Goal: Task Accomplishment & Management: Use online tool/utility

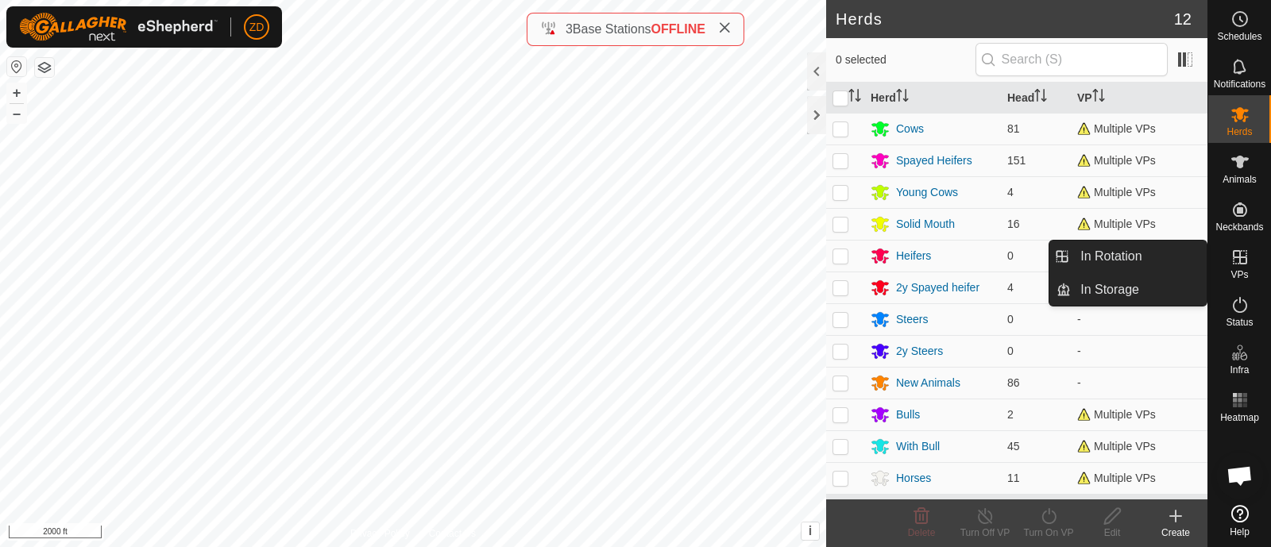
click at [1243, 270] on span "VPs" at bounding box center [1239, 275] width 17 height 10
click at [1131, 255] on link "In Rotation" at bounding box center [1139, 257] width 136 height 32
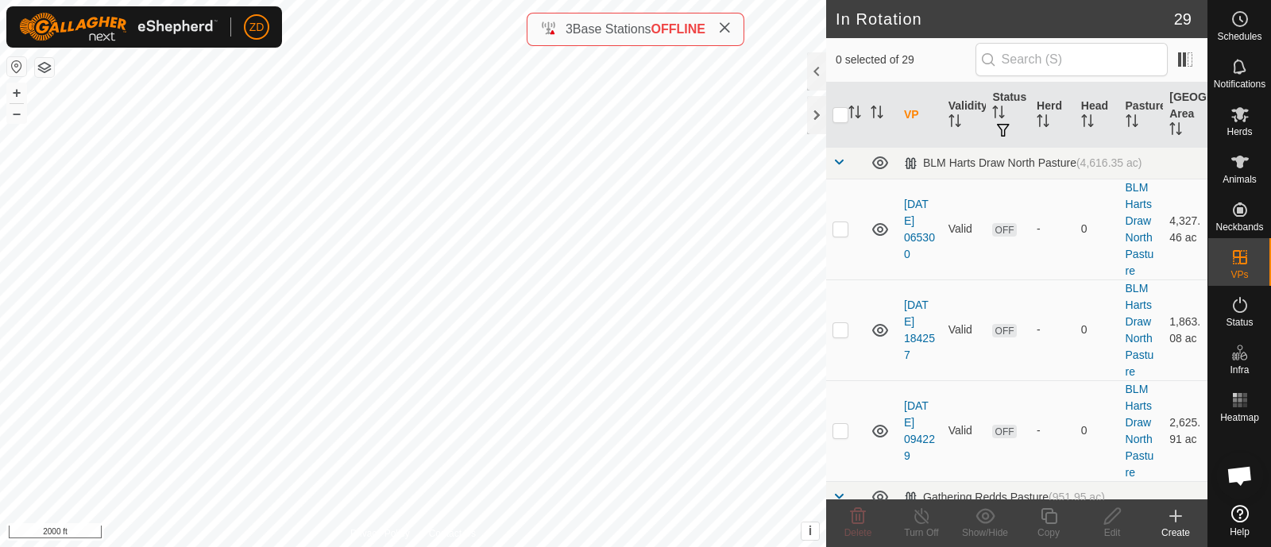
click at [1182, 516] on icon at bounding box center [1175, 516] width 11 height 0
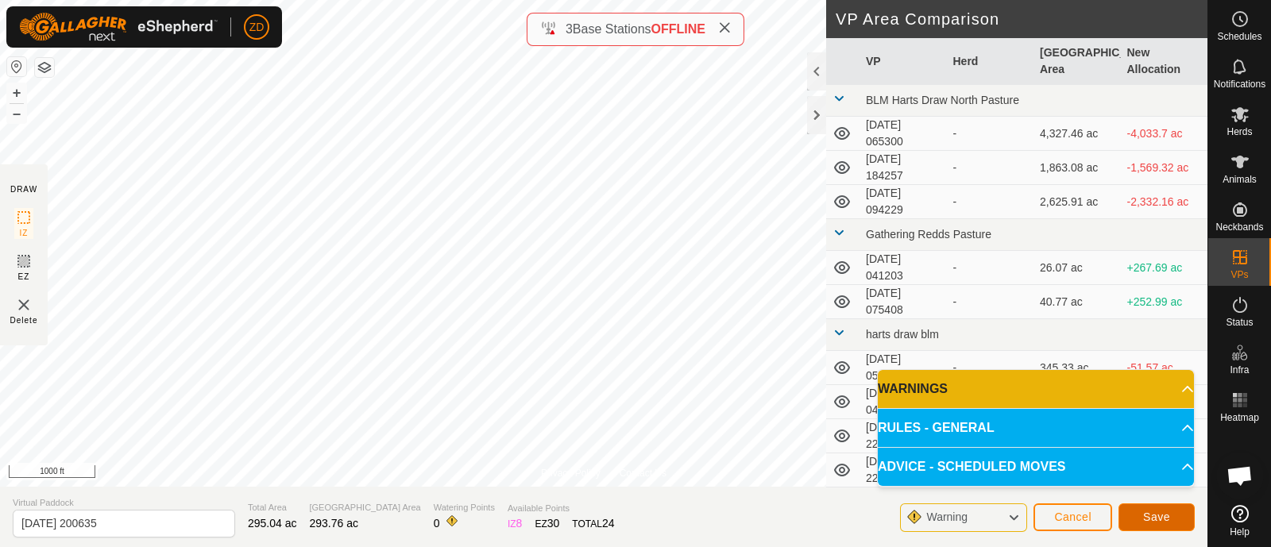
click at [1171, 520] on button "Save" at bounding box center [1157, 518] width 76 height 28
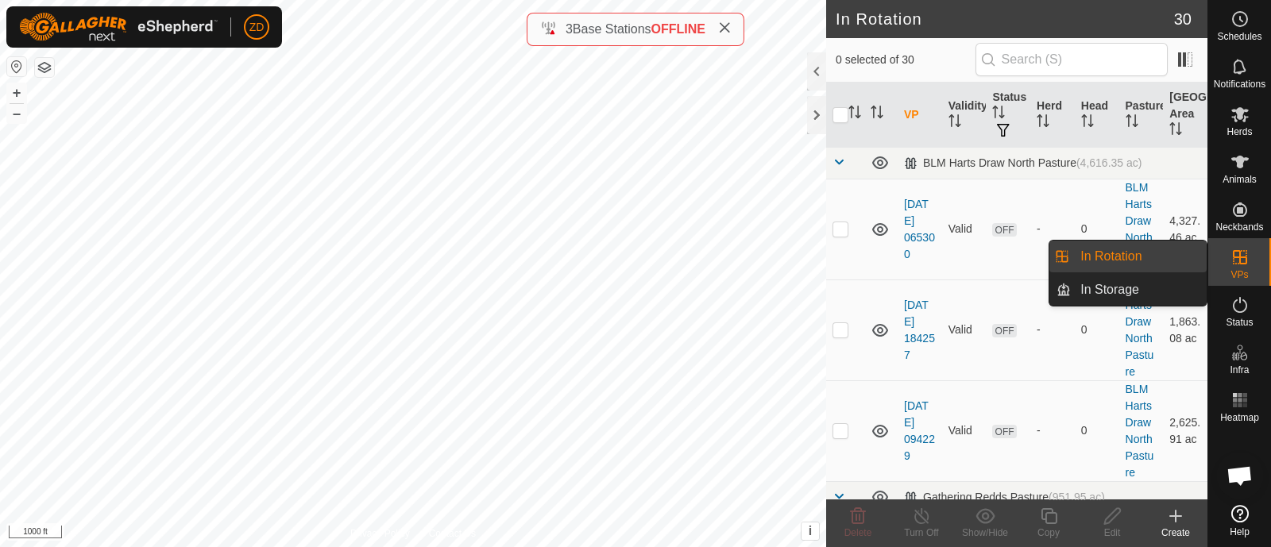
click at [1155, 257] on link "In Rotation" at bounding box center [1139, 257] width 136 height 32
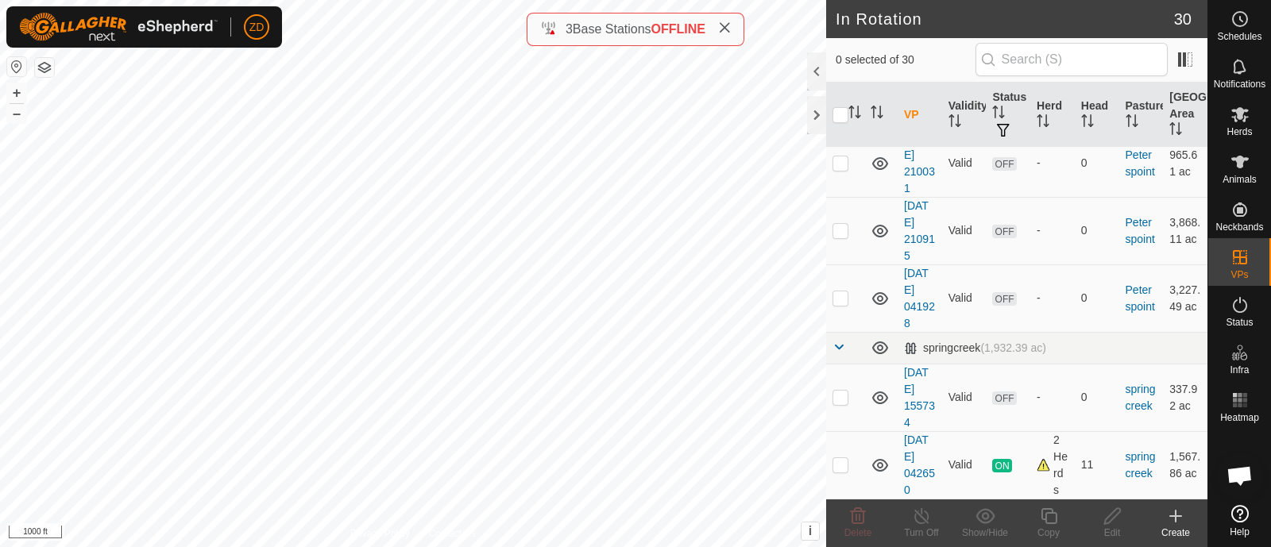
scroll to position [2931, 0]
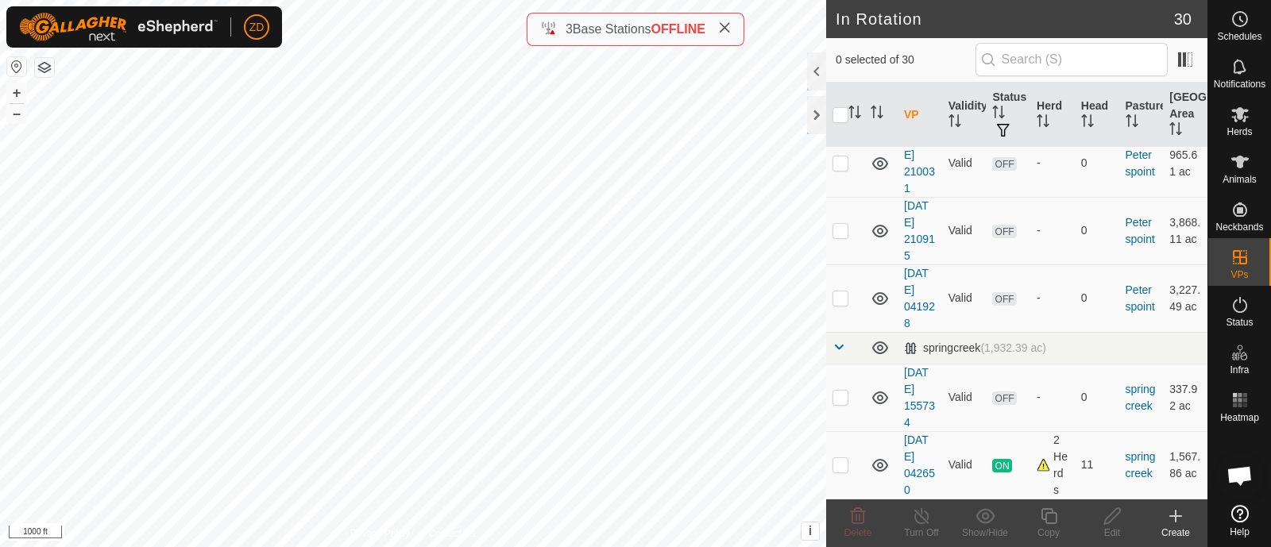
checkbox input "true"
click at [1110, 516] on icon at bounding box center [1112, 517] width 16 height 16
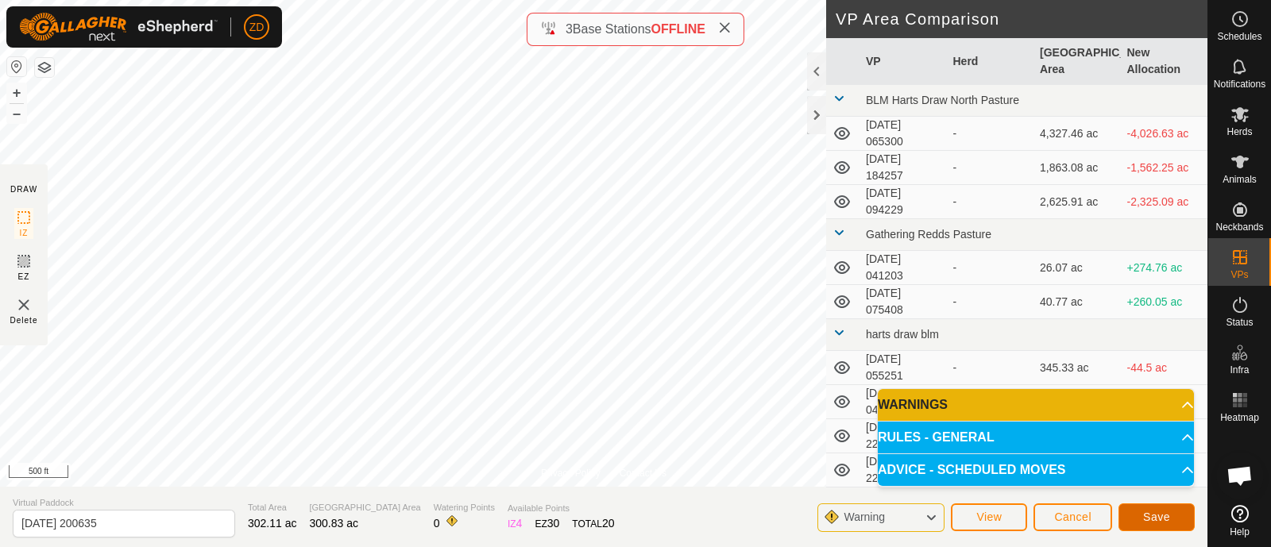
click at [1166, 516] on span "Save" at bounding box center [1156, 517] width 27 height 13
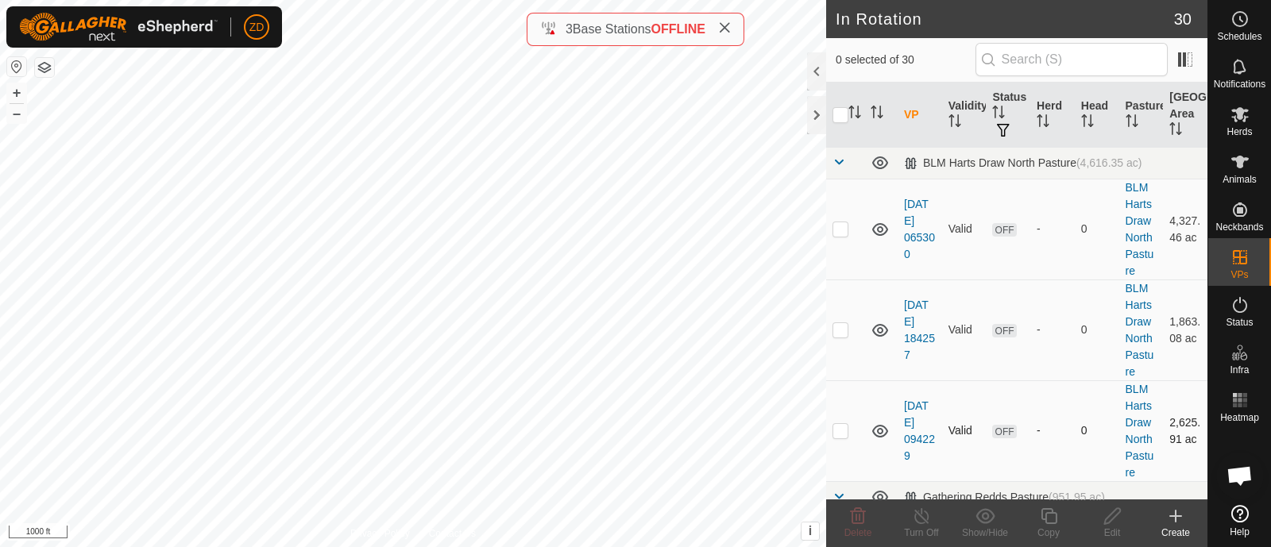
click at [330, 103] on div "Status: OFF Type: Inclusion Zone + – ⇧ i This application includes HERE Maps. ©…" at bounding box center [413, 273] width 826 height 547
checkbox input "true"
click at [111, 137] on div "ZD Schedules Notifications Herds Animals Neckbands VPs Status Infra Heatmap Hel…" at bounding box center [635, 273] width 1271 height 547
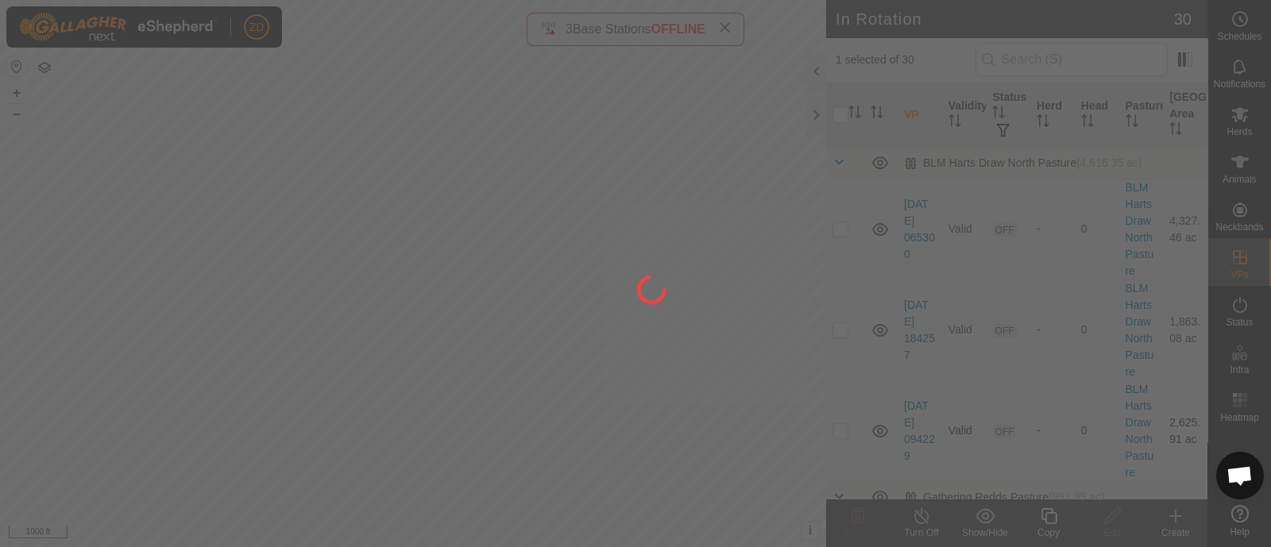
checkbox input "true"
checkbox input "false"
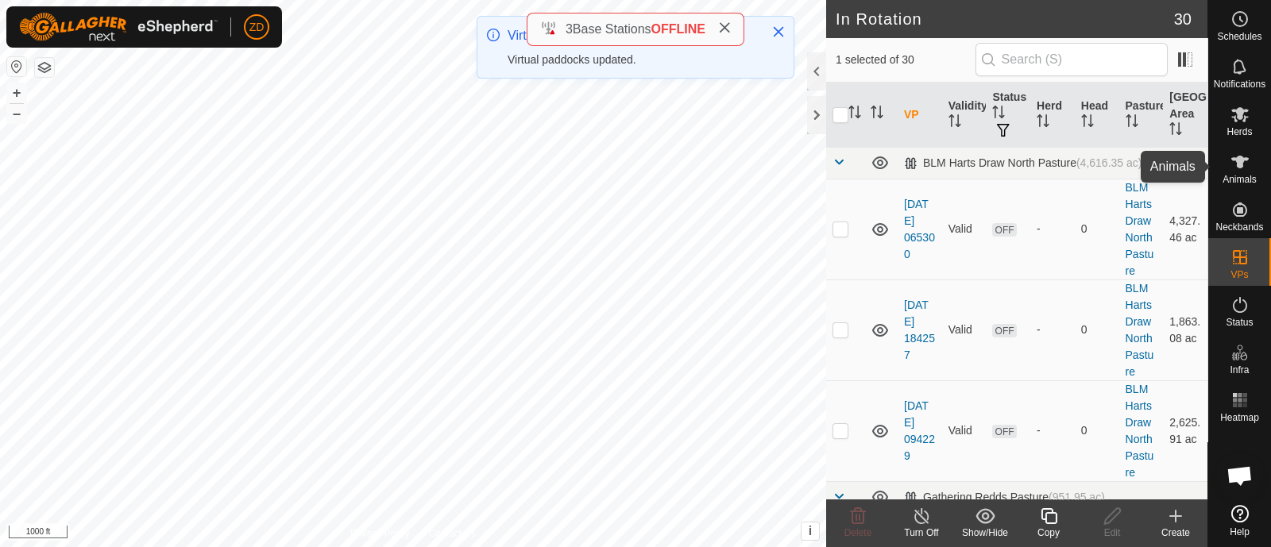
click at [1244, 171] on icon at bounding box center [1240, 162] width 19 height 19
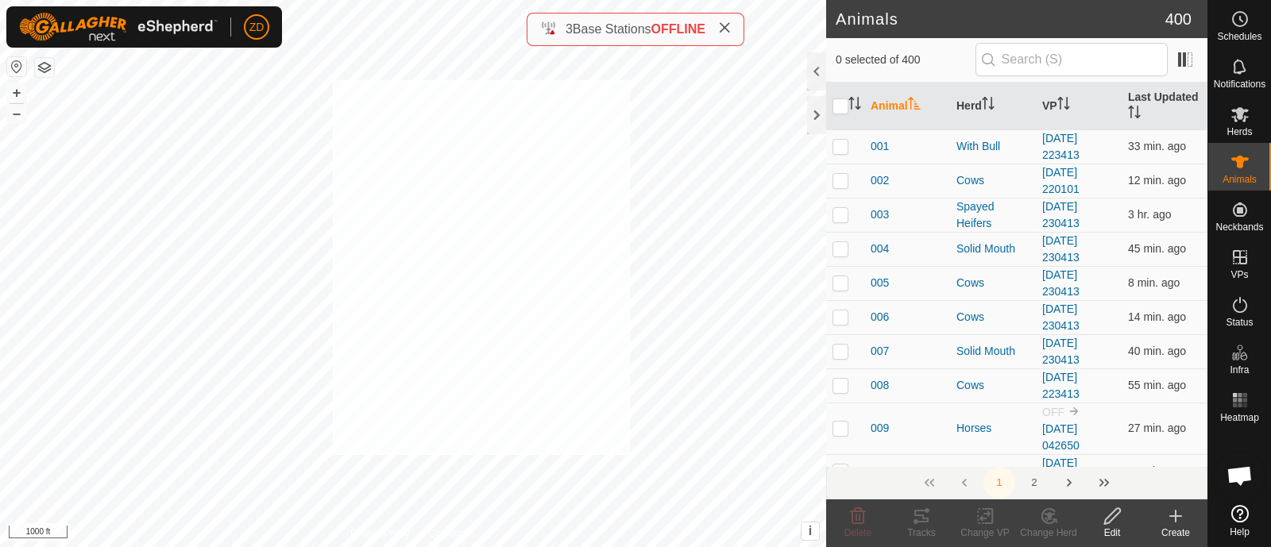
checkbox input "true"
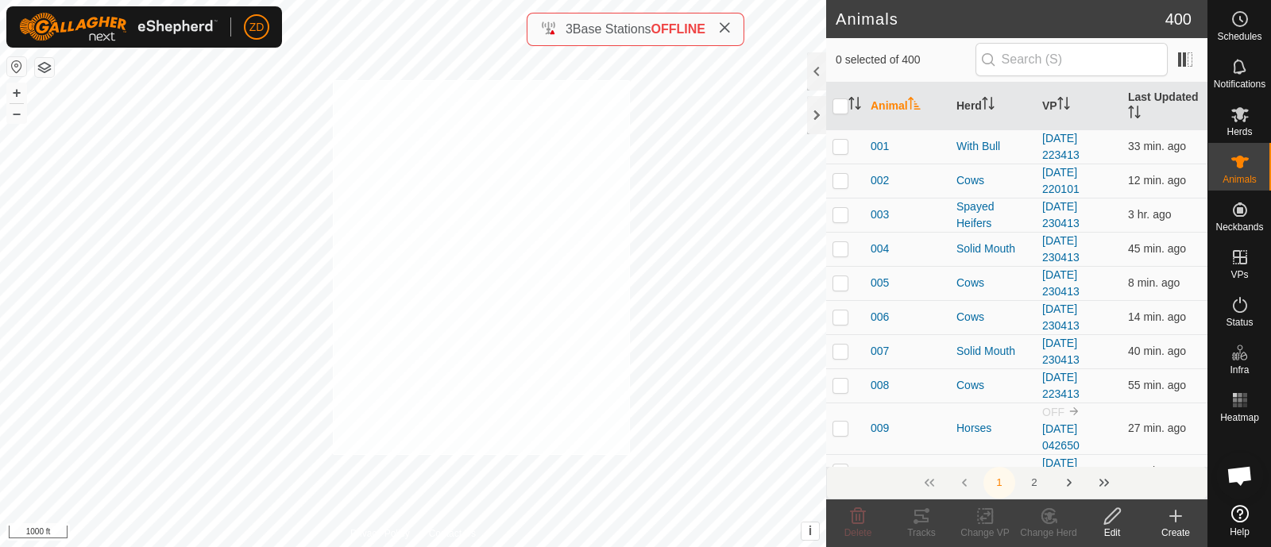
checkbox input "true"
click at [981, 513] on icon at bounding box center [986, 516] width 20 height 19
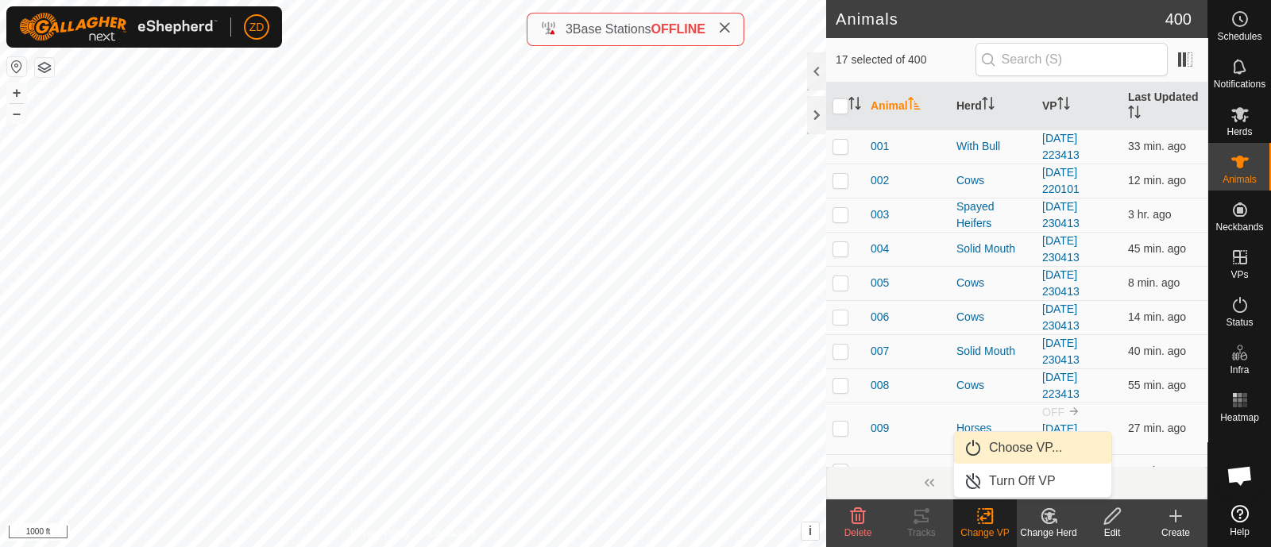
click at [1006, 454] on link "Choose VP..." at bounding box center [1032, 448] width 157 height 32
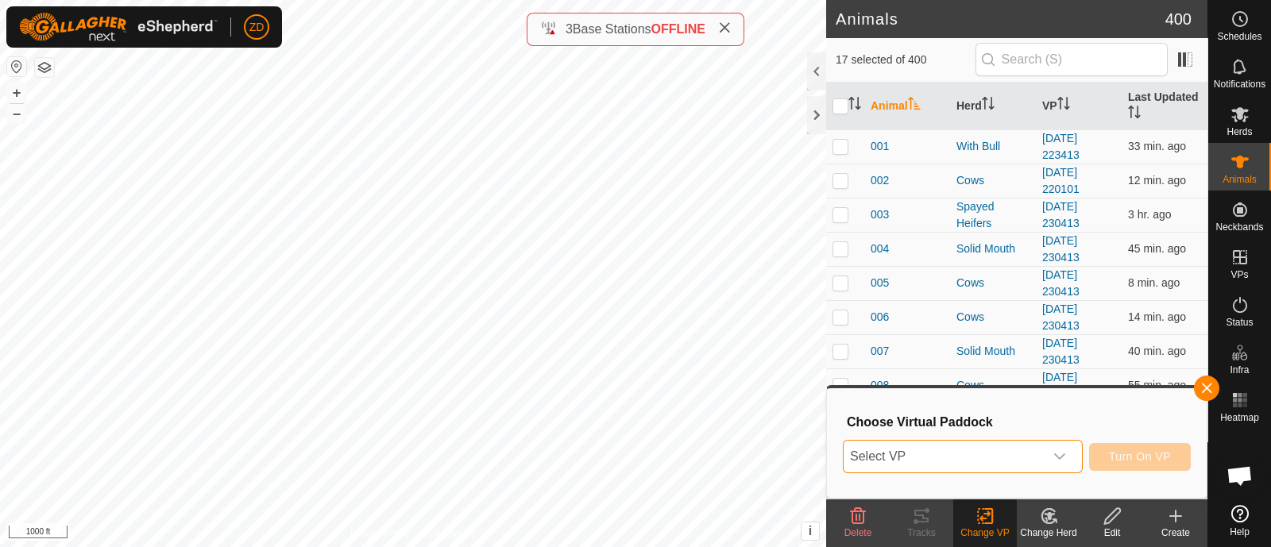
click at [1006, 454] on span "Select VP" at bounding box center [944, 457] width 200 height 32
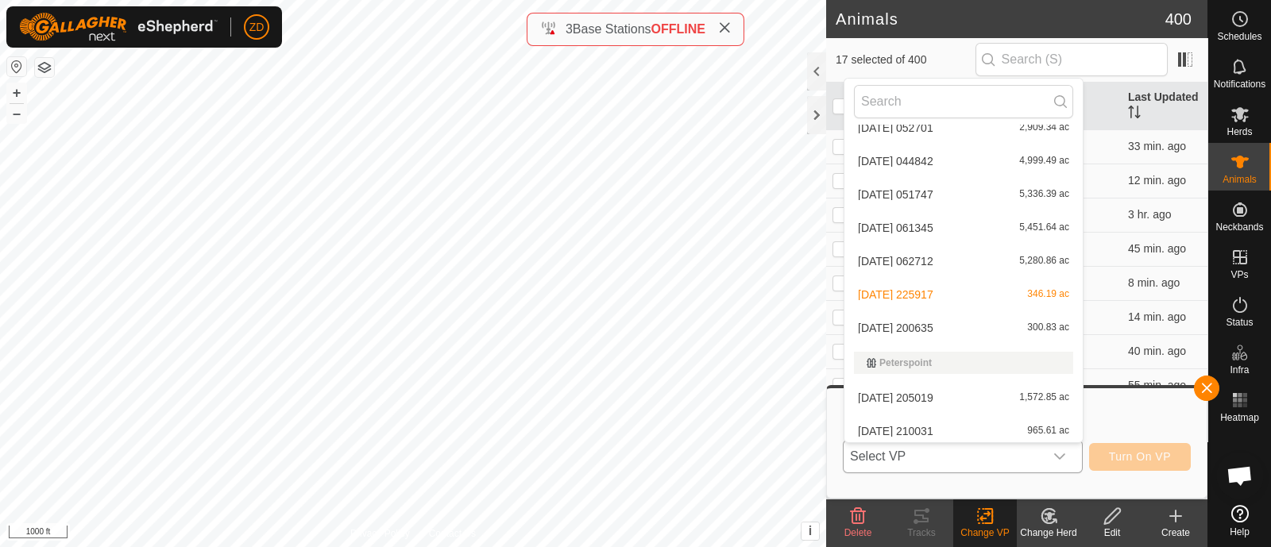
scroll to position [739, 0]
click at [925, 325] on li "[DATE] 200635 300.83 ac" at bounding box center [964, 325] width 238 height 32
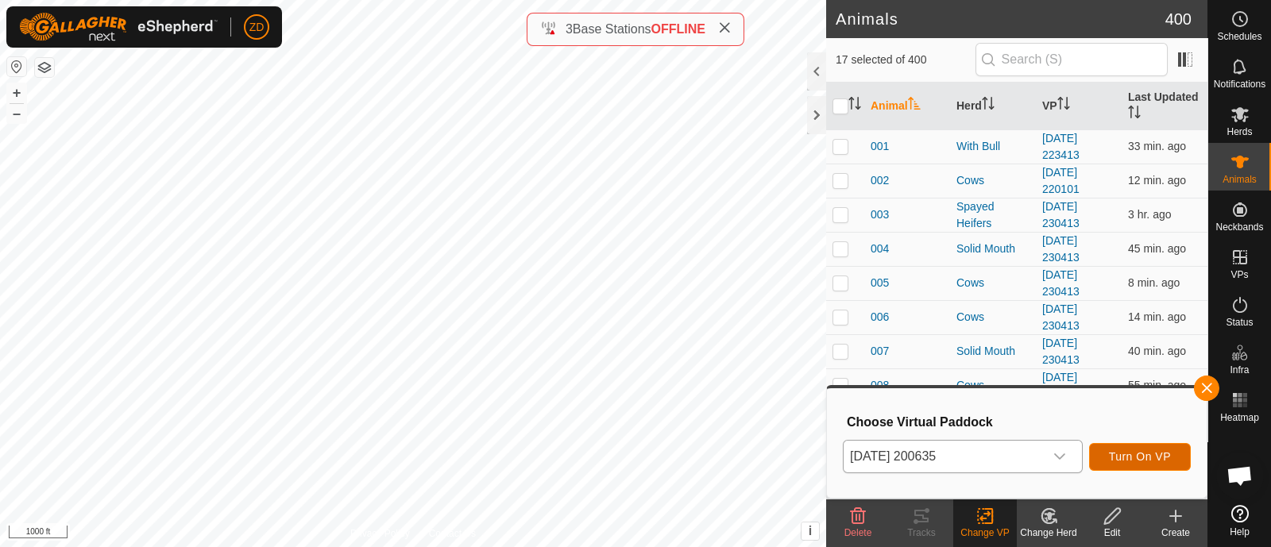
click at [1125, 453] on span "Turn On VP" at bounding box center [1140, 457] width 62 height 13
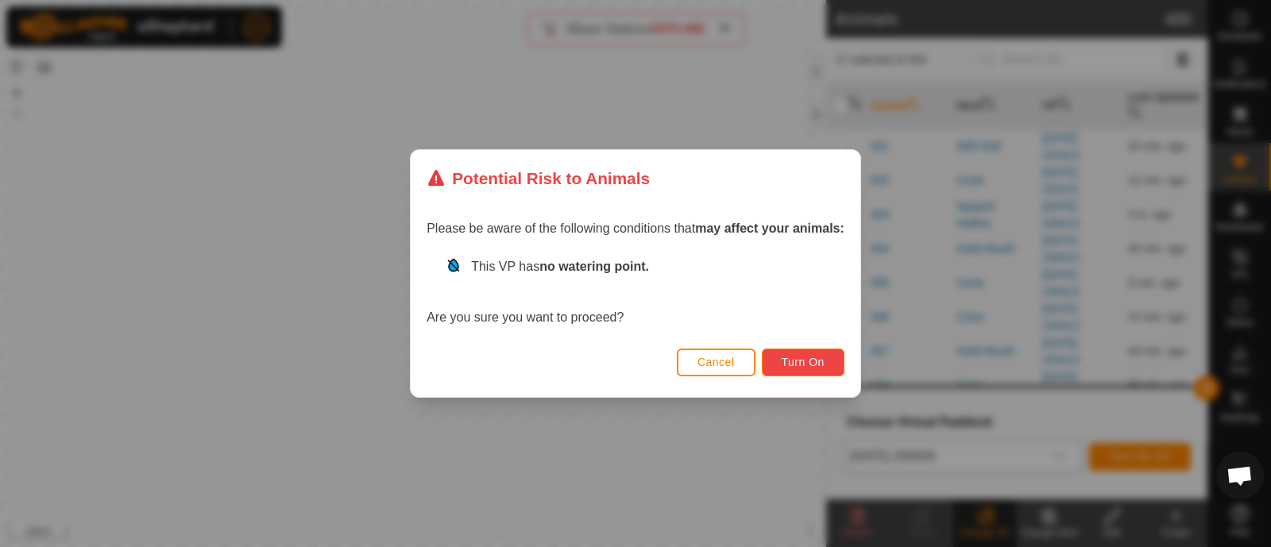
click at [814, 363] on span "Turn On" at bounding box center [803, 362] width 43 height 13
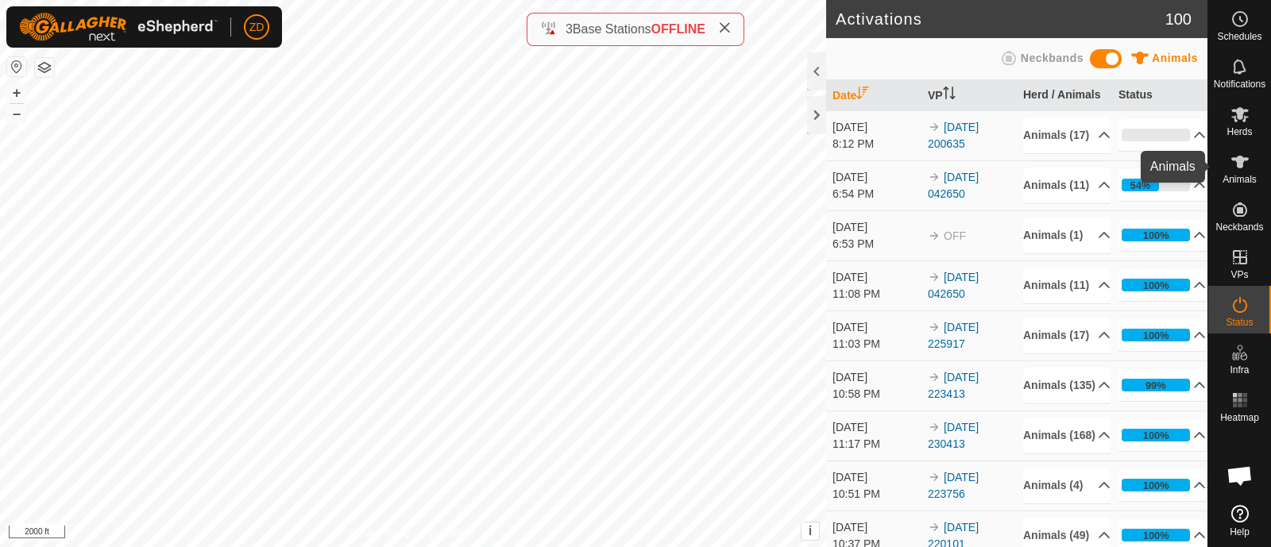
click at [1240, 160] on icon at bounding box center [1240, 162] width 17 height 13
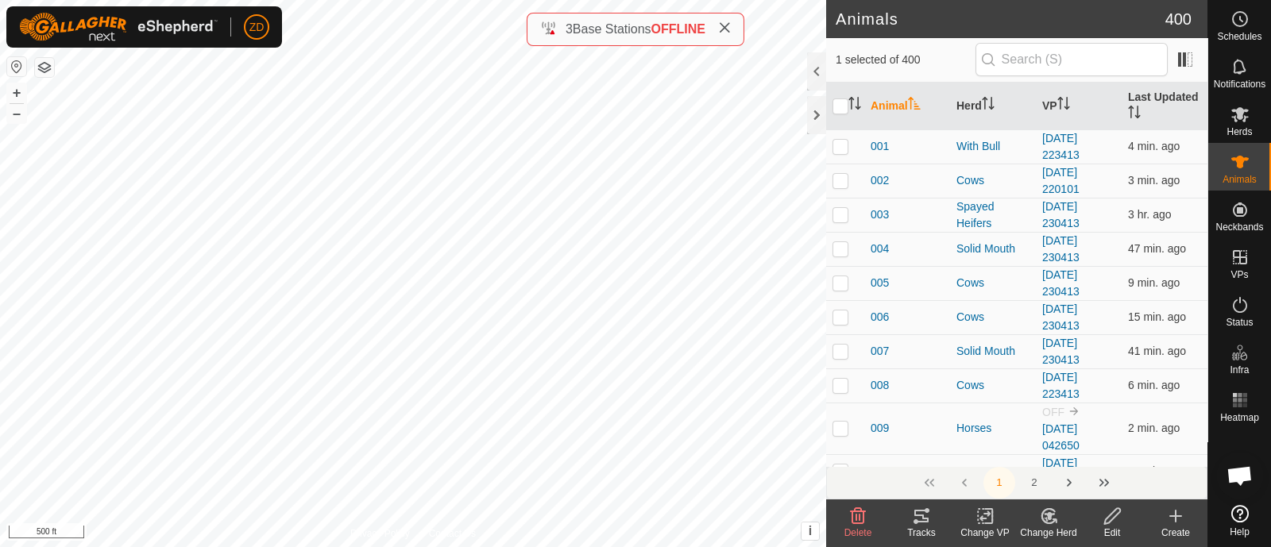
checkbox input "false"
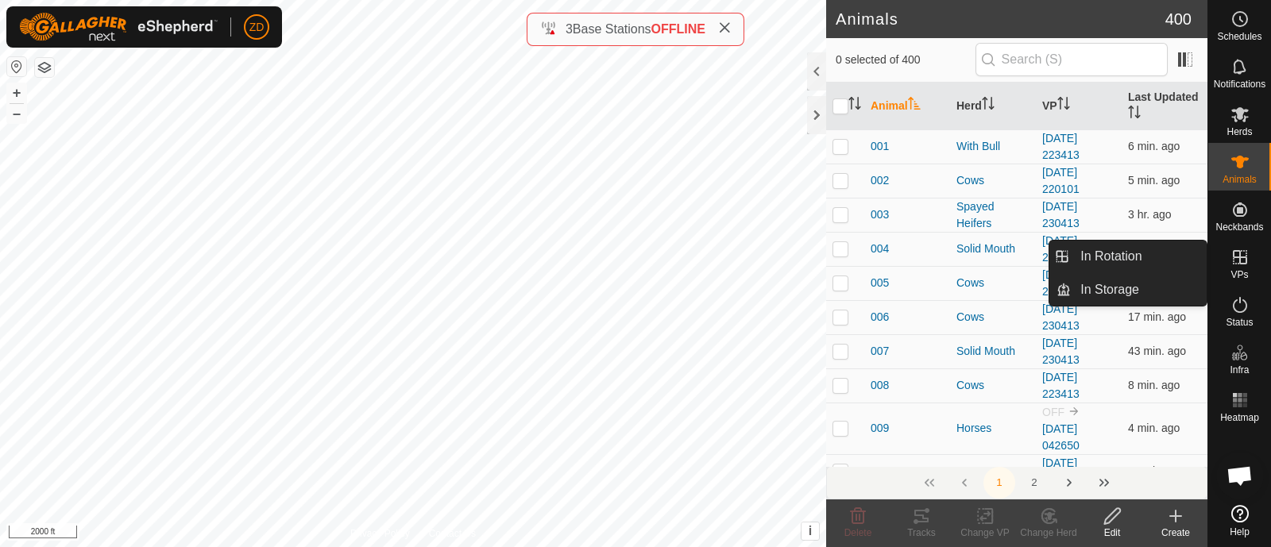
click at [1243, 265] on icon at bounding box center [1240, 257] width 19 height 19
click at [1124, 257] on link "In Rotation" at bounding box center [1139, 257] width 136 height 32
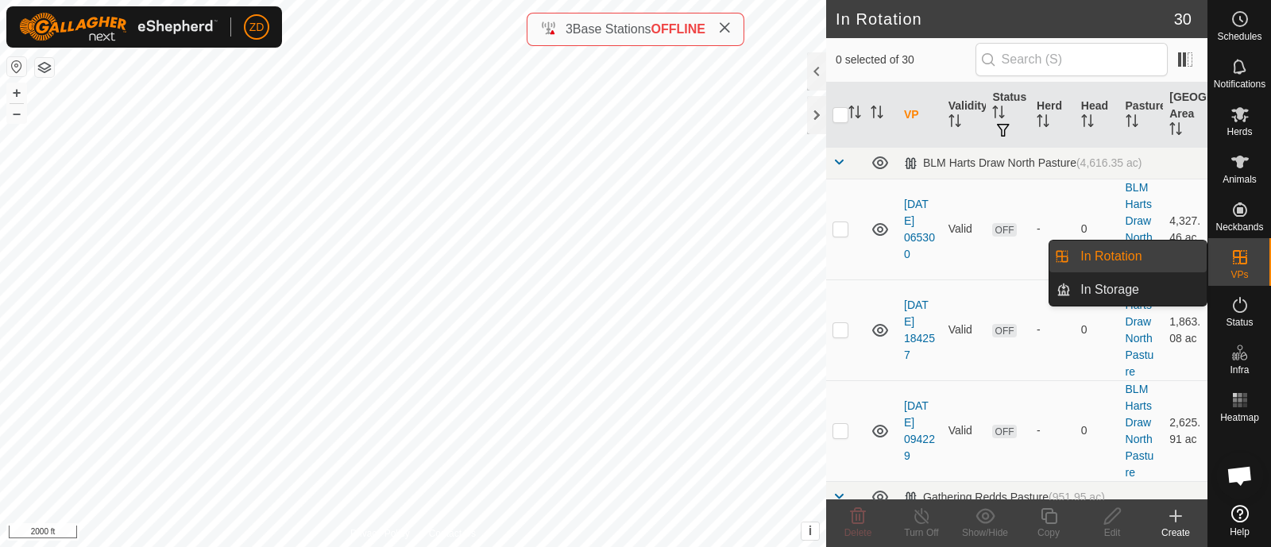
click at [1124, 257] on link "In Rotation" at bounding box center [1139, 257] width 136 height 32
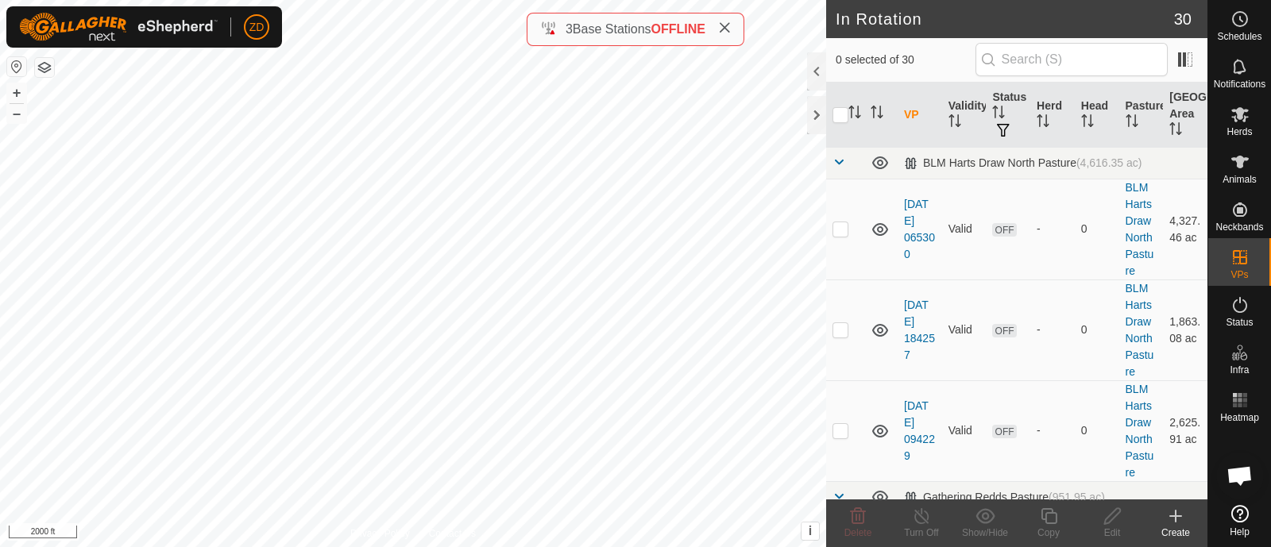
click at [1172, 520] on icon at bounding box center [1175, 516] width 19 height 19
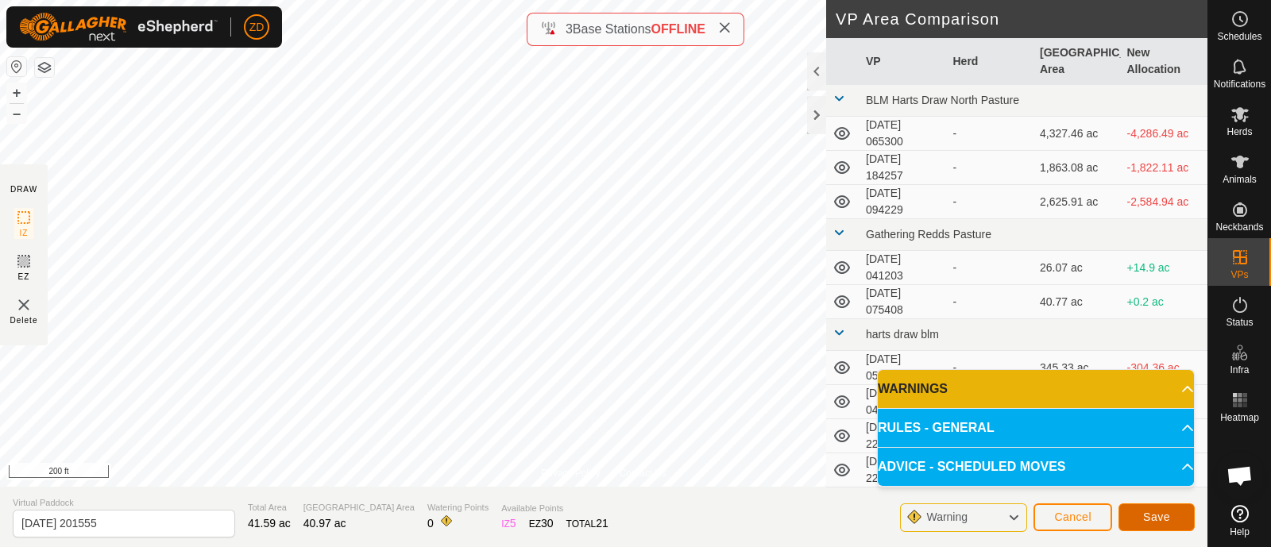
click at [1143, 511] on span "Save" at bounding box center [1156, 517] width 27 height 13
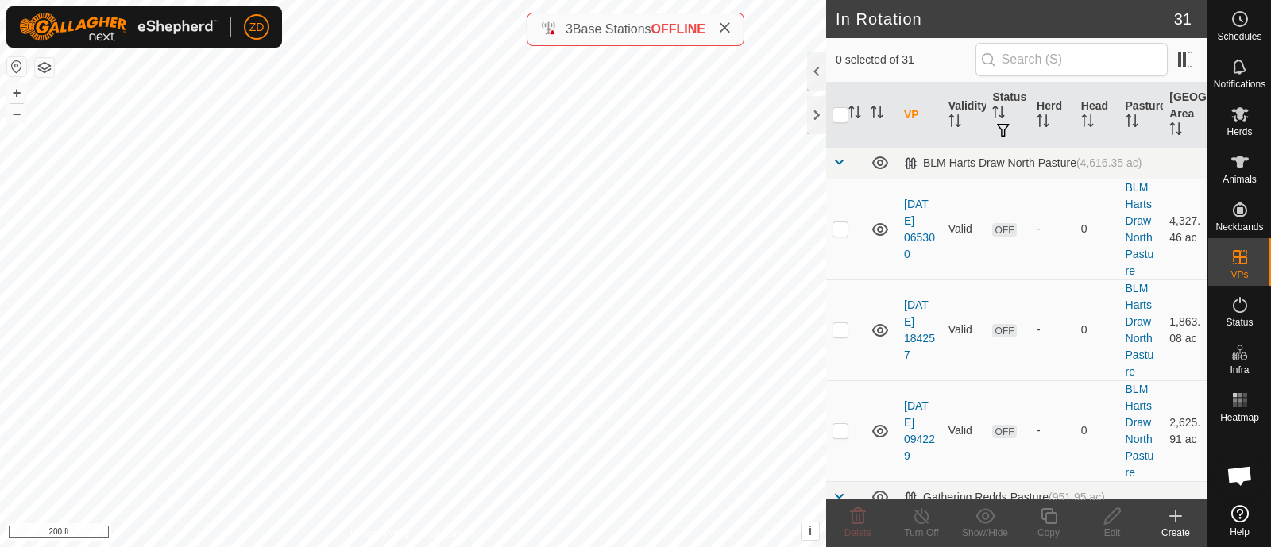
click at [290, 96] on div "008 0330356885 Cows 2025-09-17 223413 + – ⇧ i This application includes HERE Ma…" at bounding box center [413, 273] width 826 height 547
checkbox input "true"
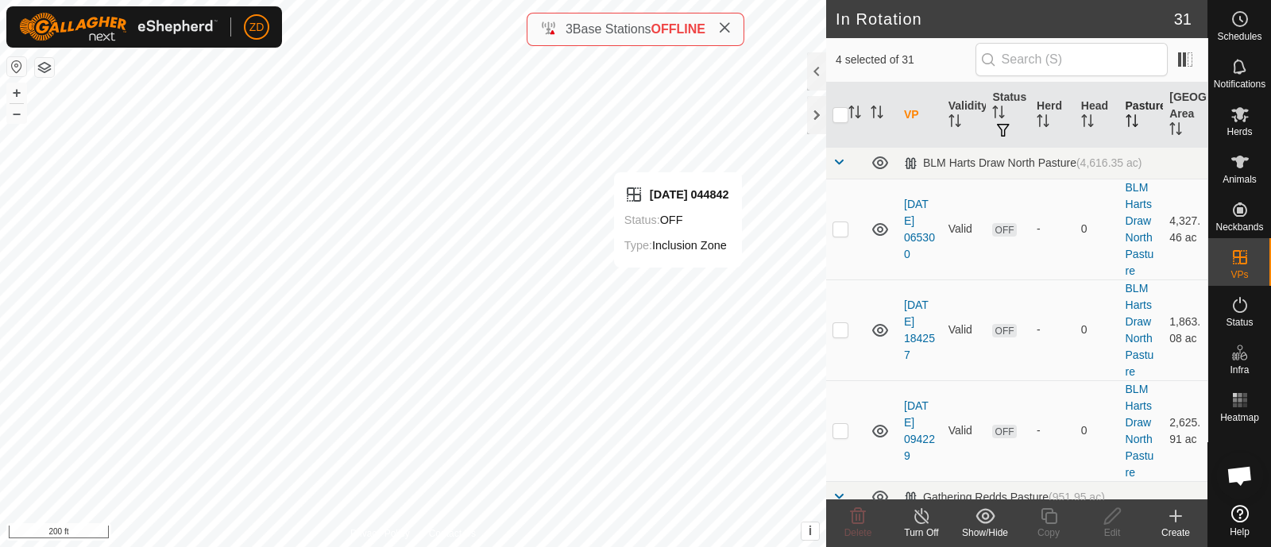
checkbox input "false"
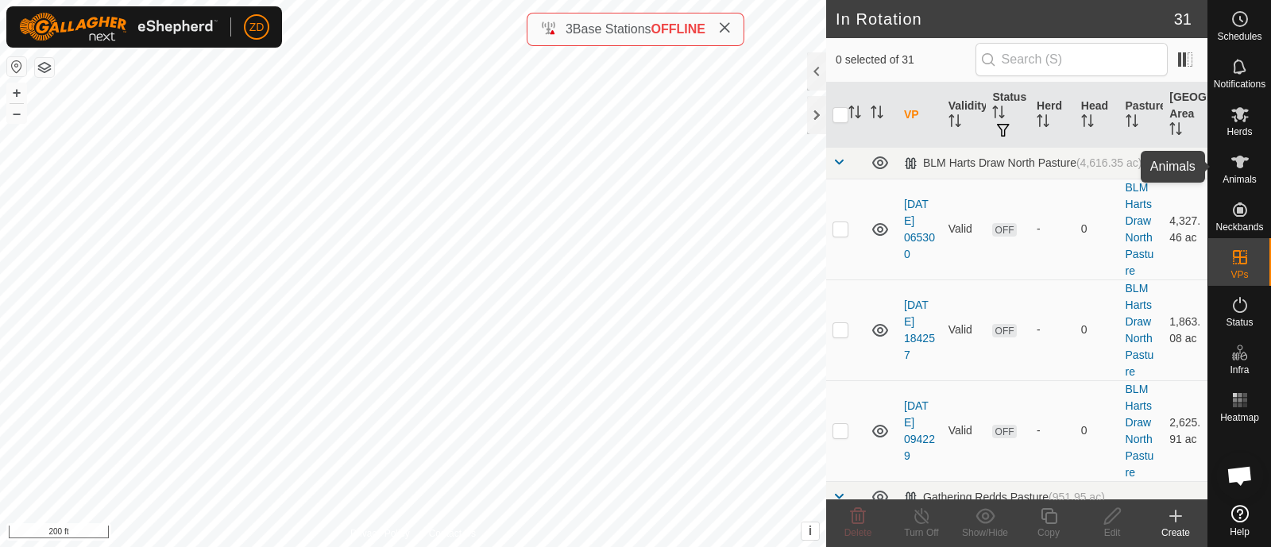
click at [1247, 166] on icon at bounding box center [1240, 162] width 19 height 19
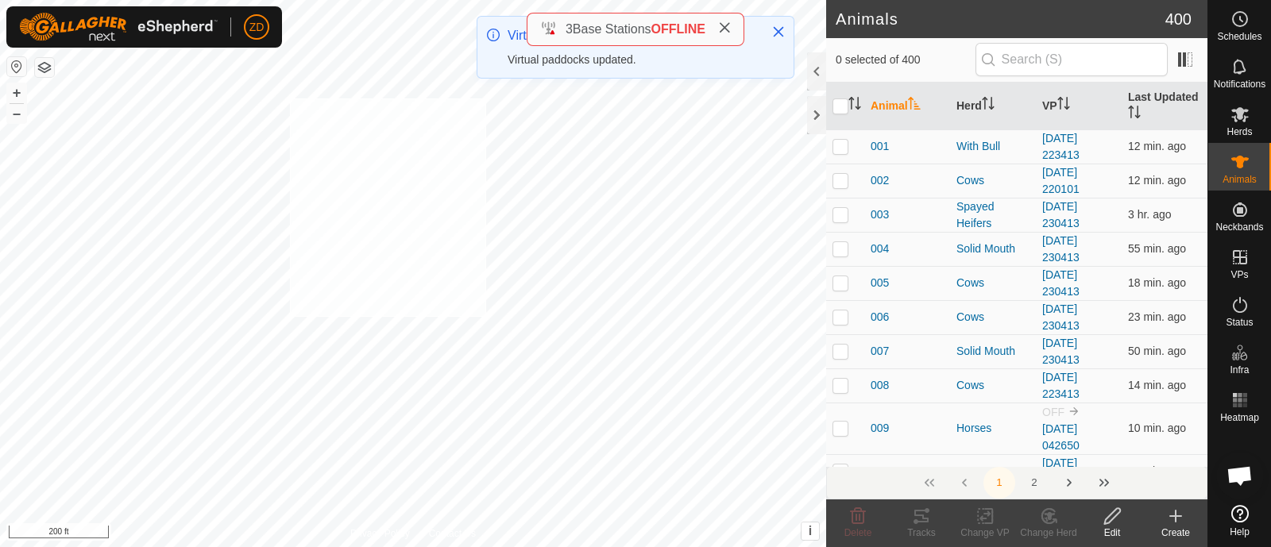
checkbox input "true"
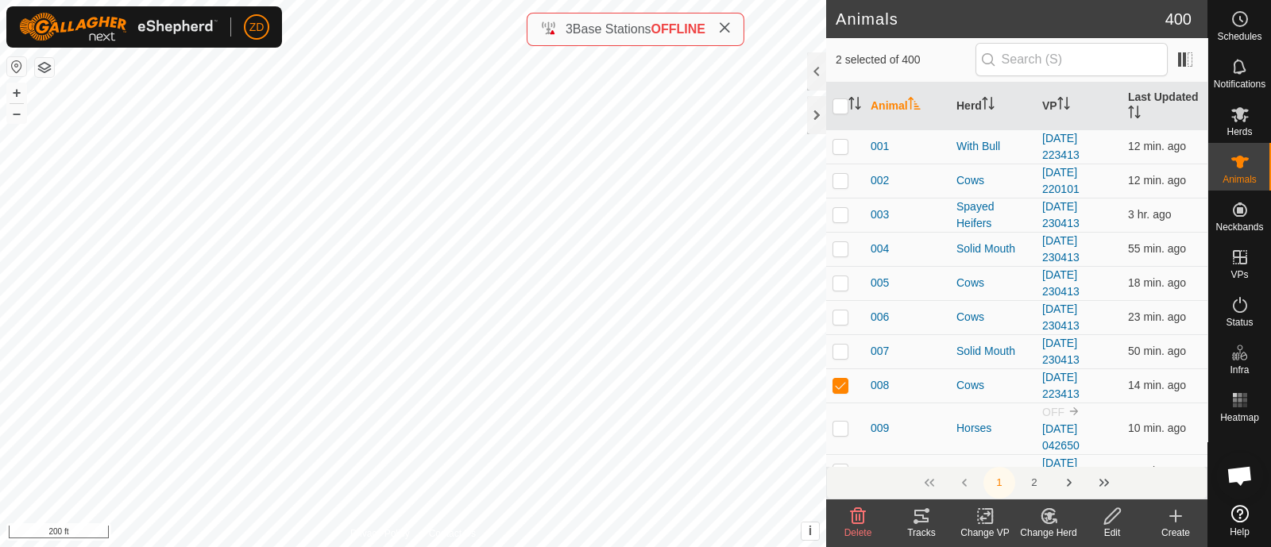
click at [984, 517] on icon at bounding box center [986, 516] width 20 height 19
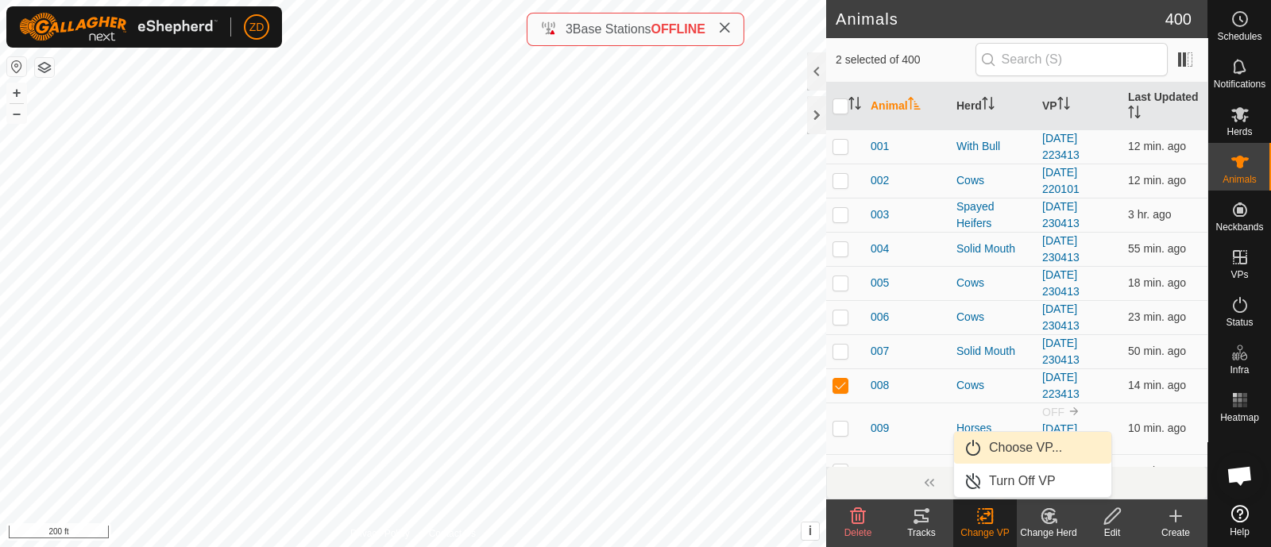
click at [998, 455] on link "Choose VP..." at bounding box center [1032, 448] width 157 height 32
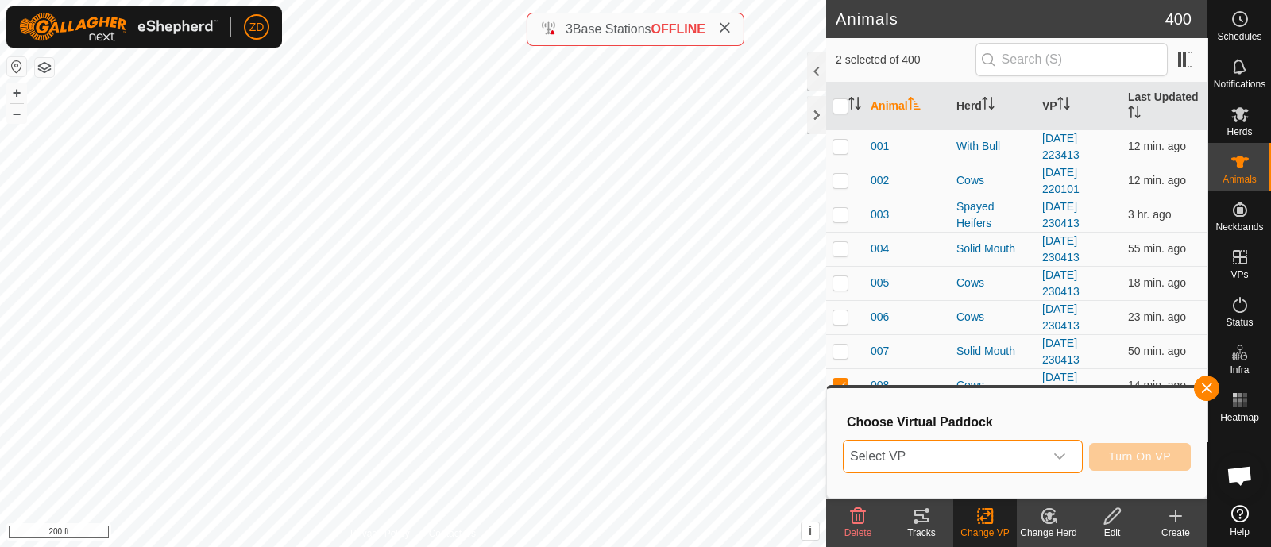
click at [998, 455] on span "Select VP" at bounding box center [944, 457] width 200 height 32
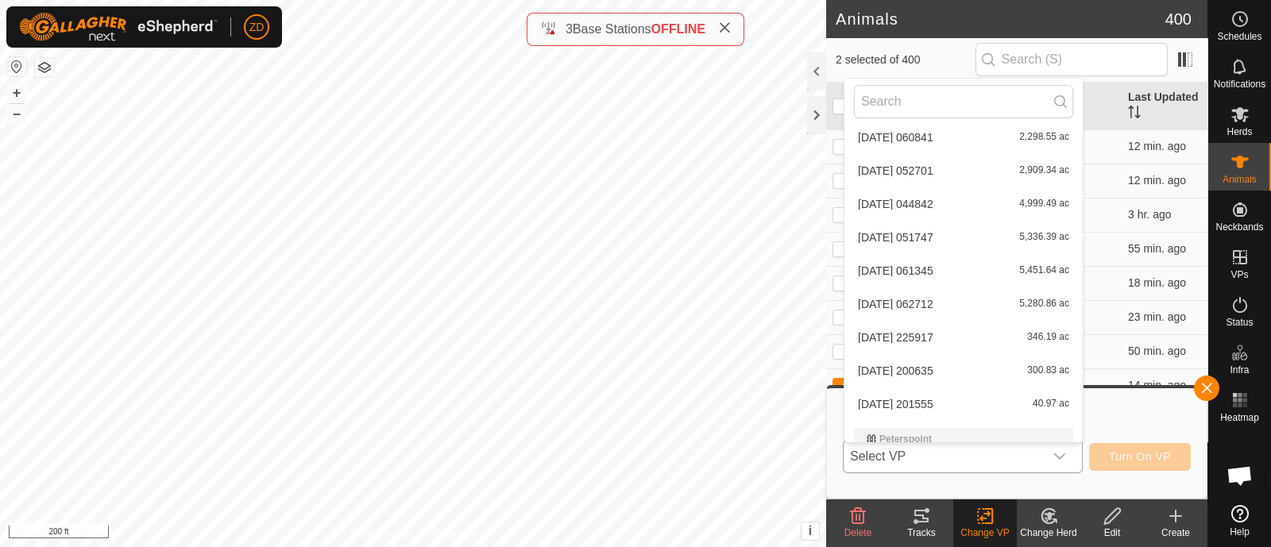
scroll to position [725, 0]
click at [941, 366] on li "2025-09-21 201555 40.97 ac" at bounding box center [964, 372] width 238 height 32
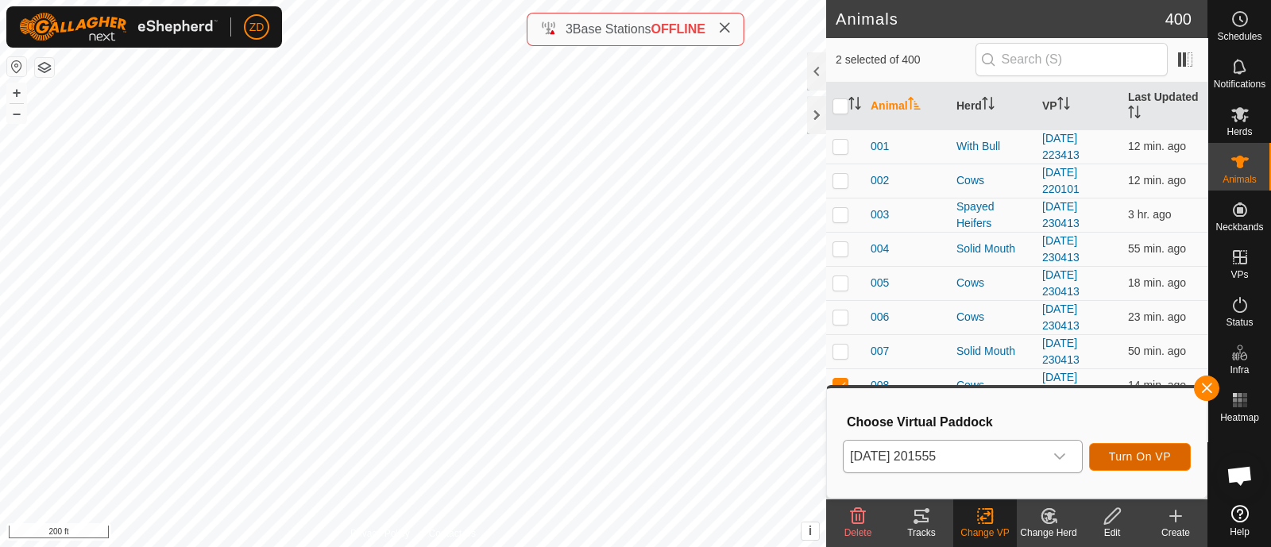
click at [1137, 458] on span "Turn On VP" at bounding box center [1140, 457] width 62 height 13
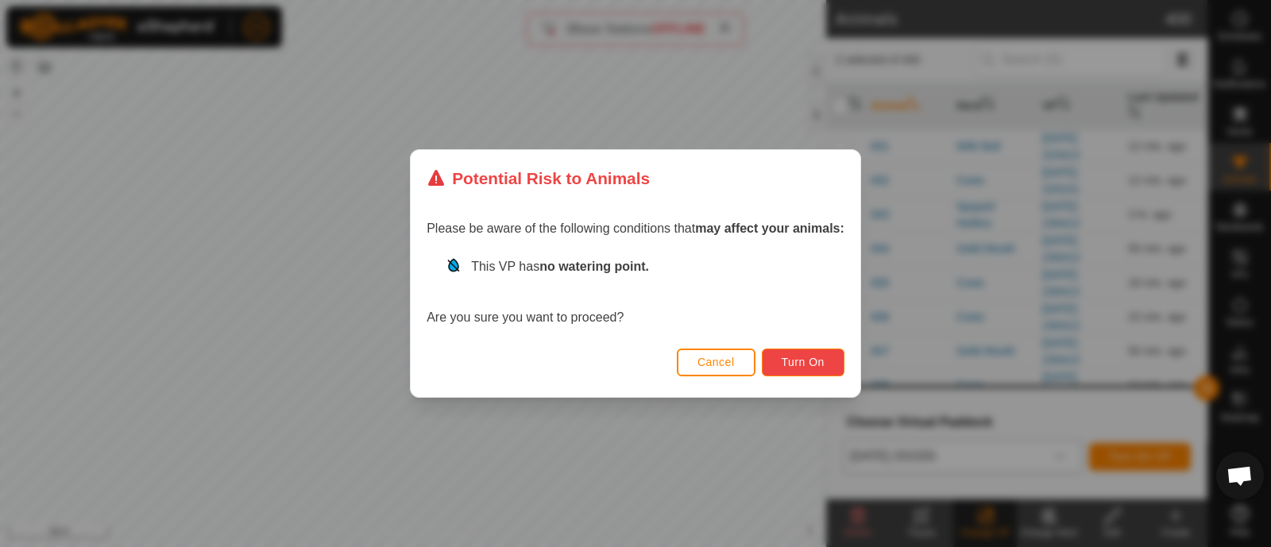
click at [799, 362] on span "Turn On" at bounding box center [803, 362] width 43 height 13
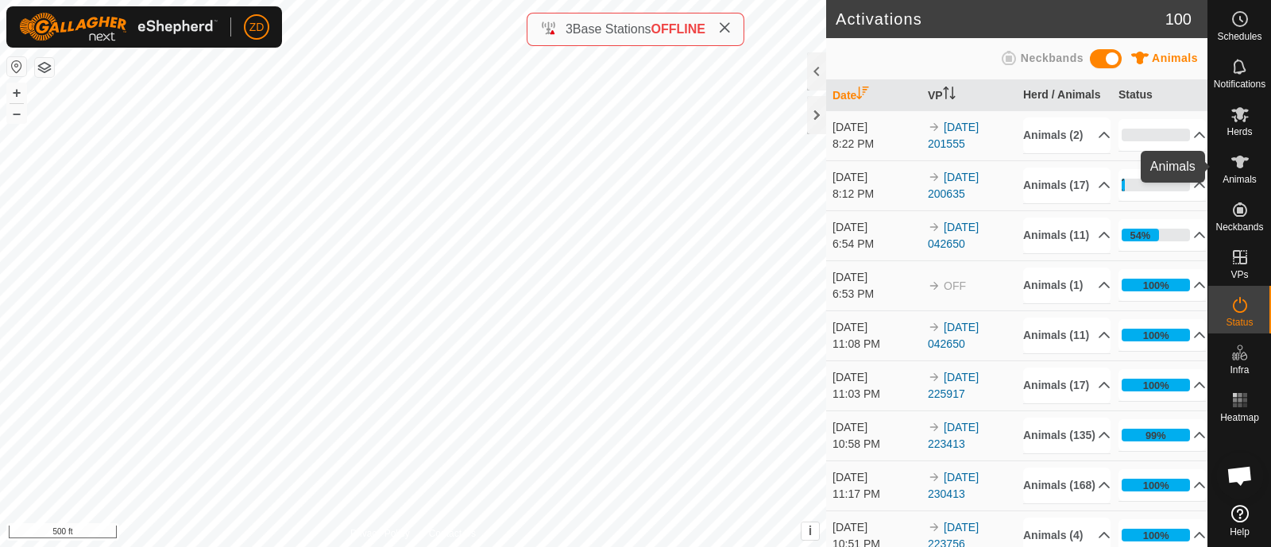
click at [1236, 163] on icon at bounding box center [1240, 162] width 17 height 13
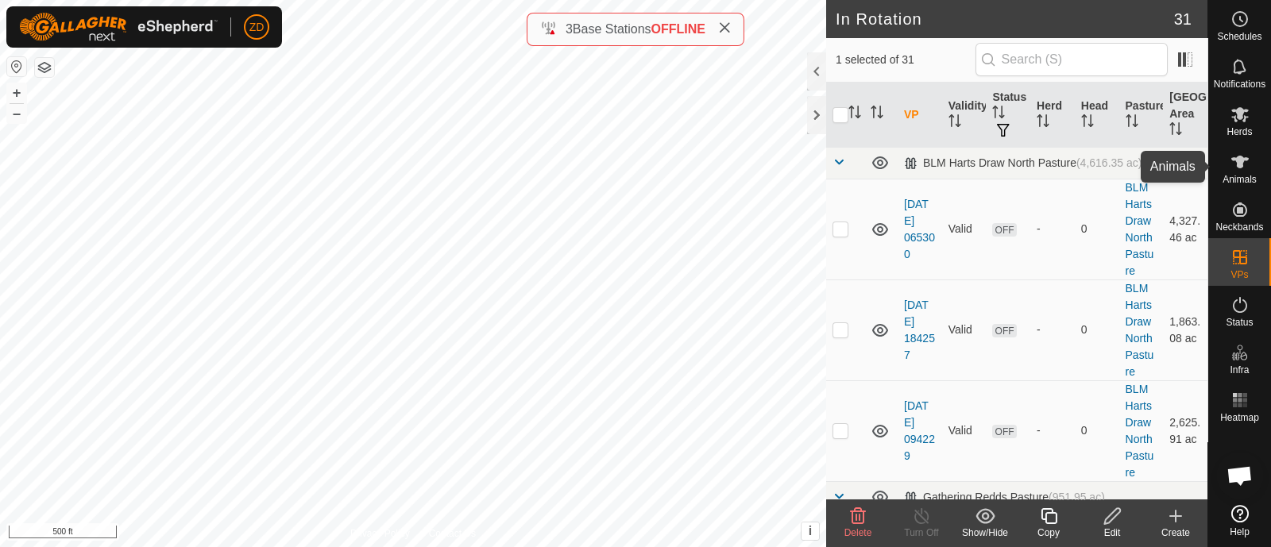
click at [1271, 177] on div "Animals" at bounding box center [1240, 167] width 63 height 48
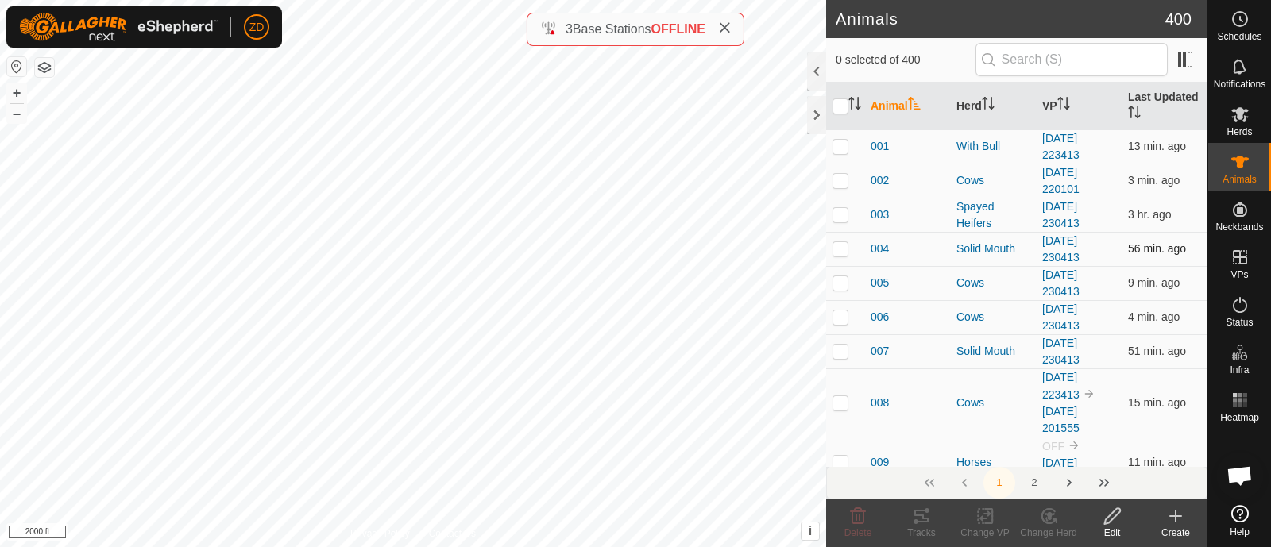
checkbox input "true"
